Goal: Navigation & Orientation: Find specific page/section

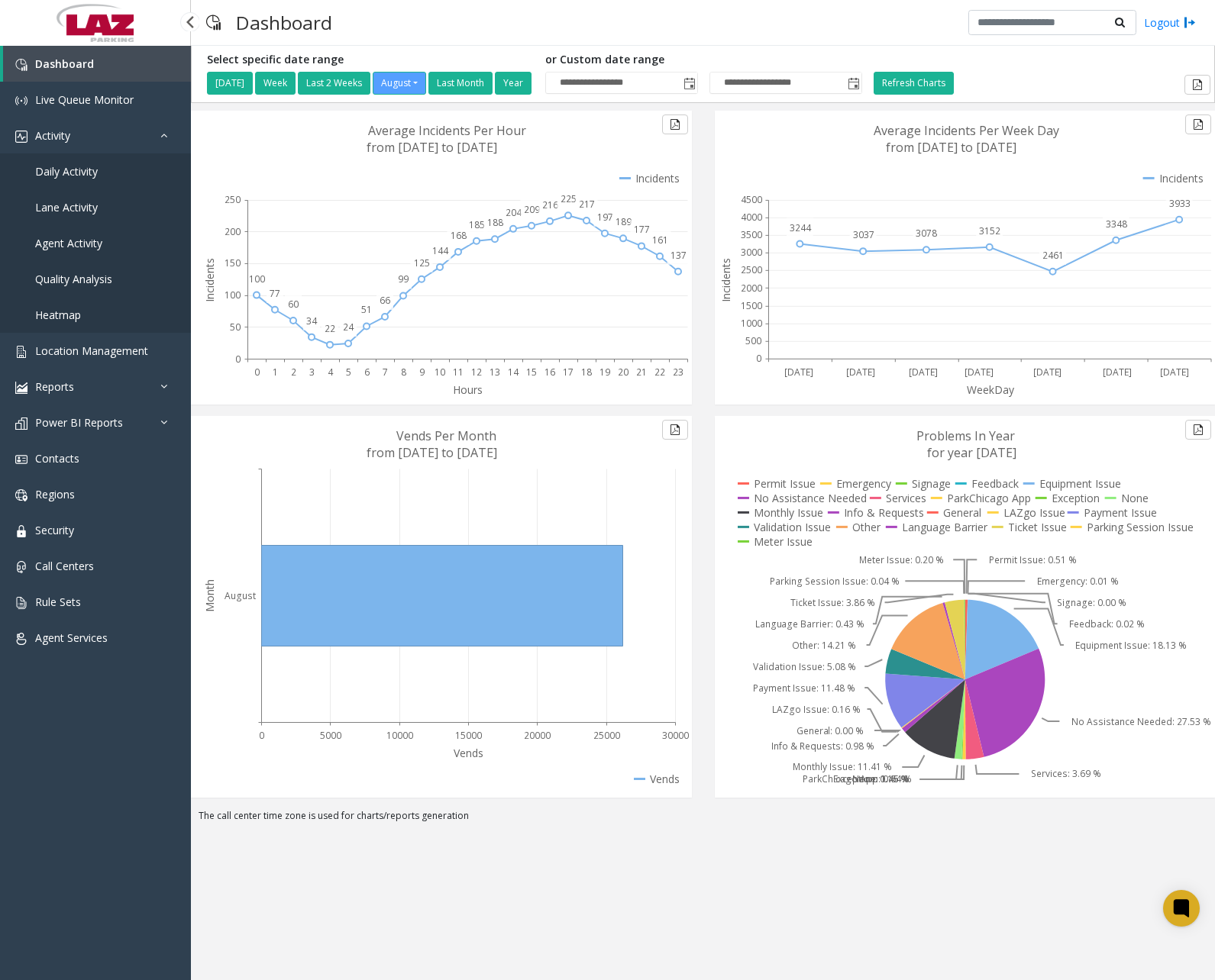
click at [91, 164] on span "Daily Activity" at bounding box center [65, 171] width 62 height 15
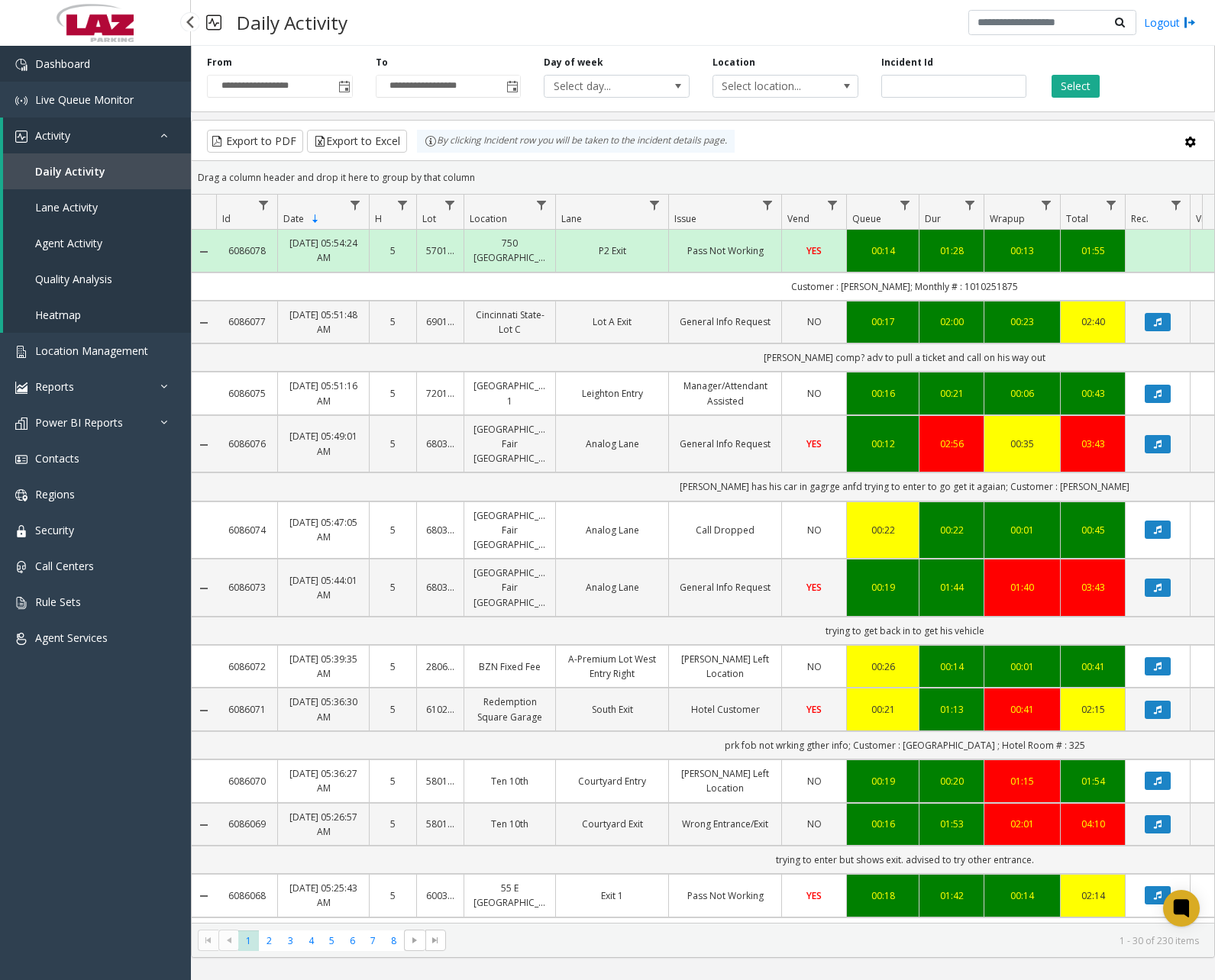
click at [95, 62] on link "Dashboard" at bounding box center [95, 63] width 191 height 36
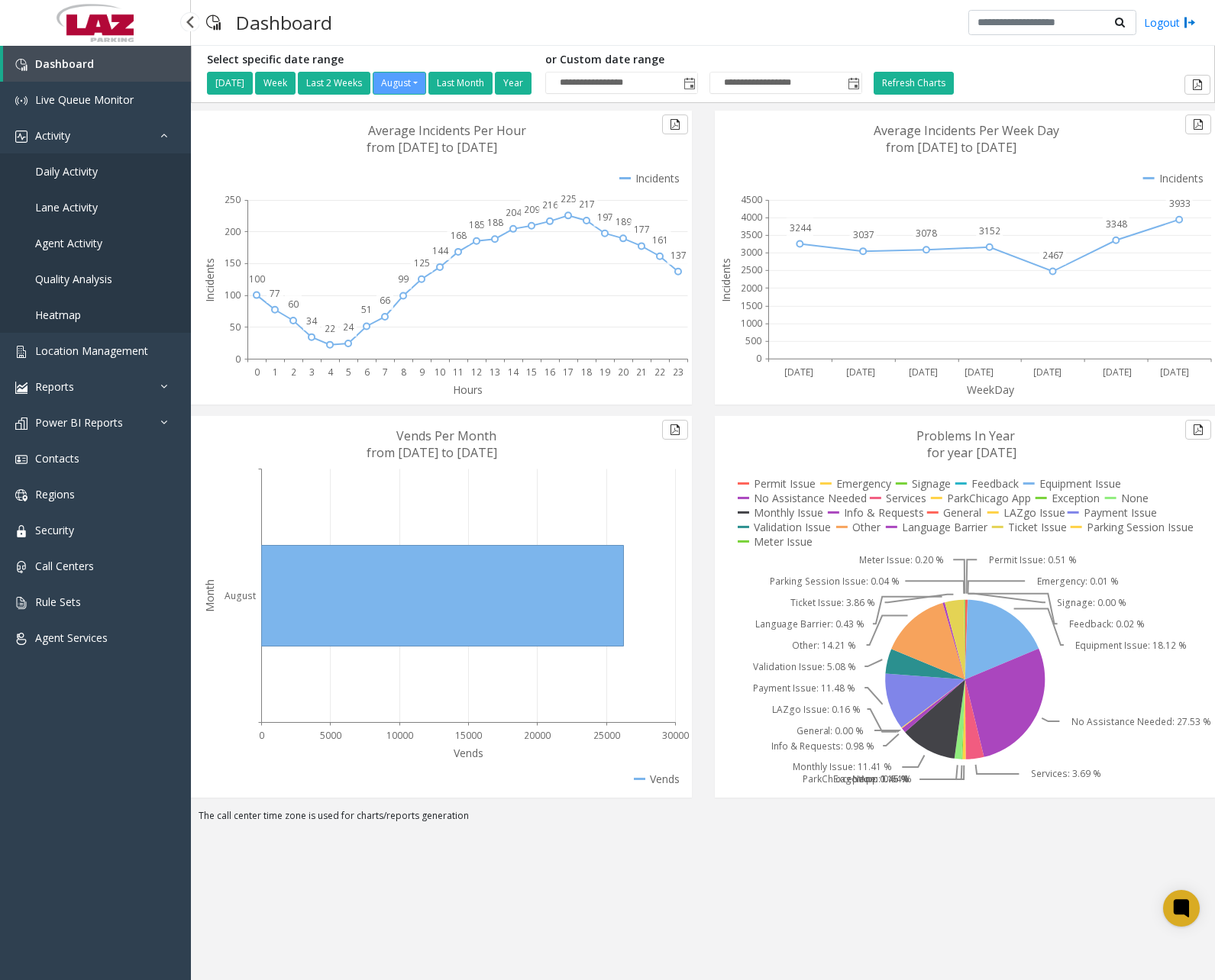
click at [70, 182] on link "Daily Activity" at bounding box center [95, 171] width 191 height 36
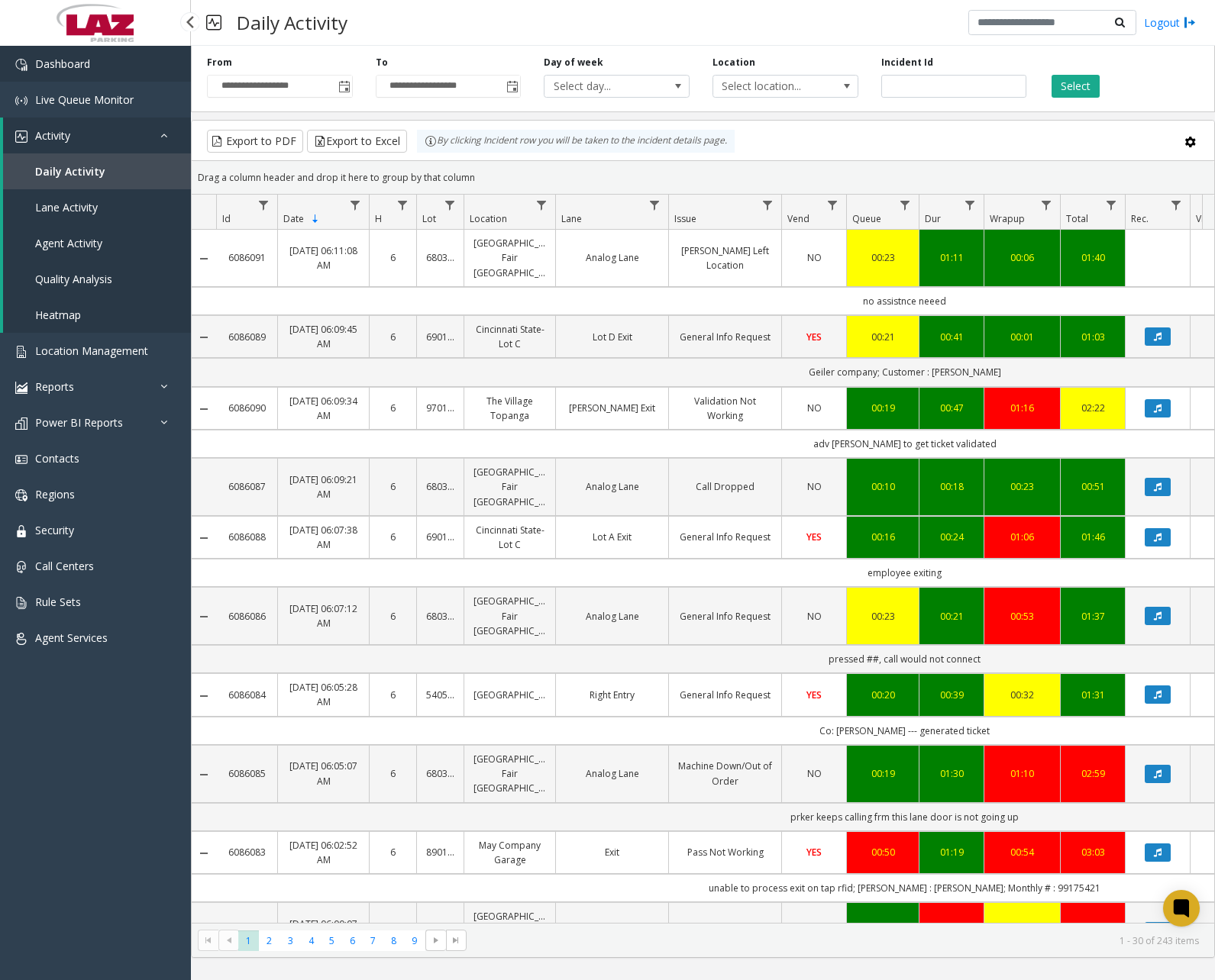
click at [80, 68] on span "Dashboard" at bounding box center [61, 63] width 55 height 15
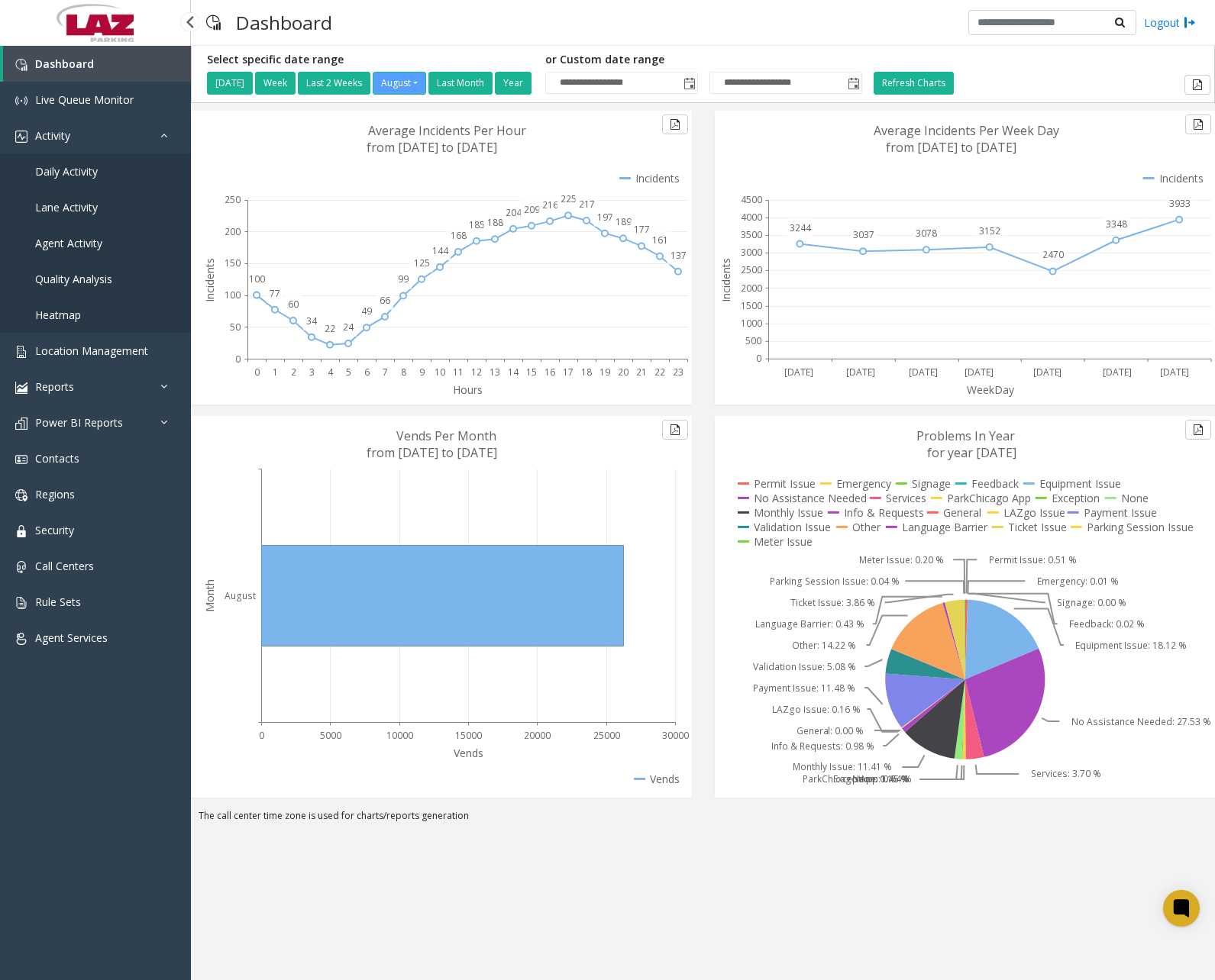
click at [93, 171] on span "Daily Activity" at bounding box center [65, 171] width 62 height 15
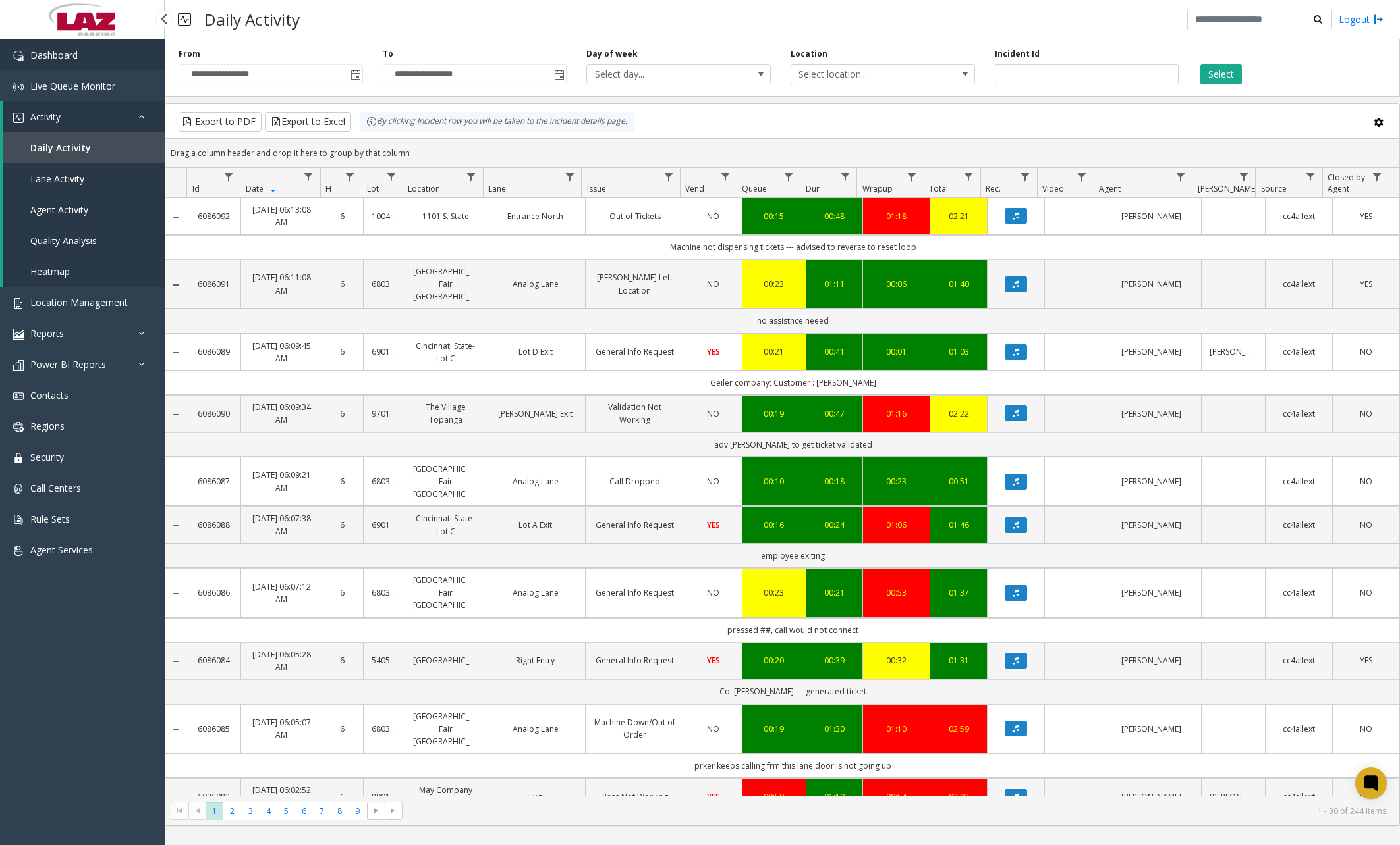
click at [87, 56] on link "Dashboard" at bounding box center [82, 55] width 165 height 31
